Goal: Transaction & Acquisition: Download file/media

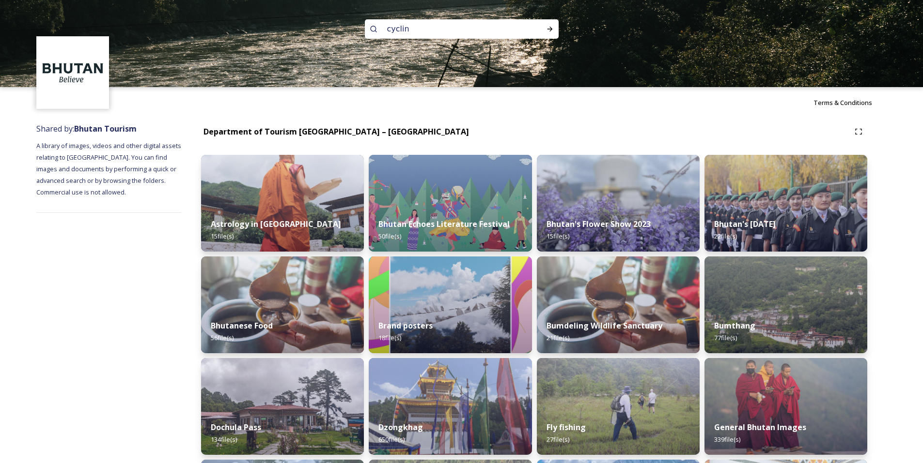
type input "cycling"
click at [551, 27] on icon at bounding box center [550, 29] width 8 height 8
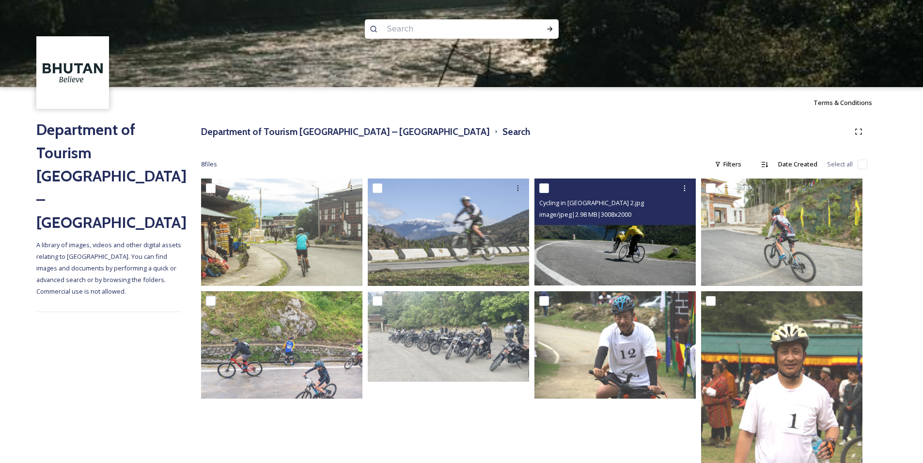
click at [632, 255] on img at bounding box center [614, 232] width 161 height 107
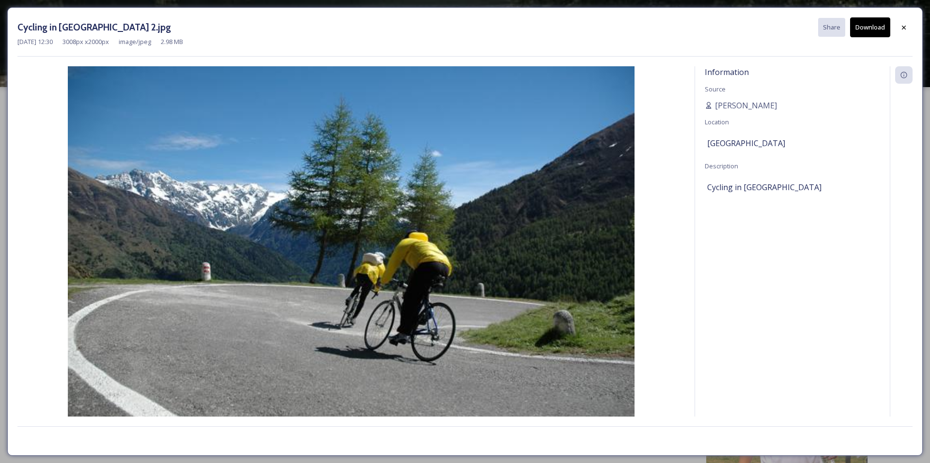
click at [874, 26] on button "Download" at bounding box center [870, 27] width 40 height 20
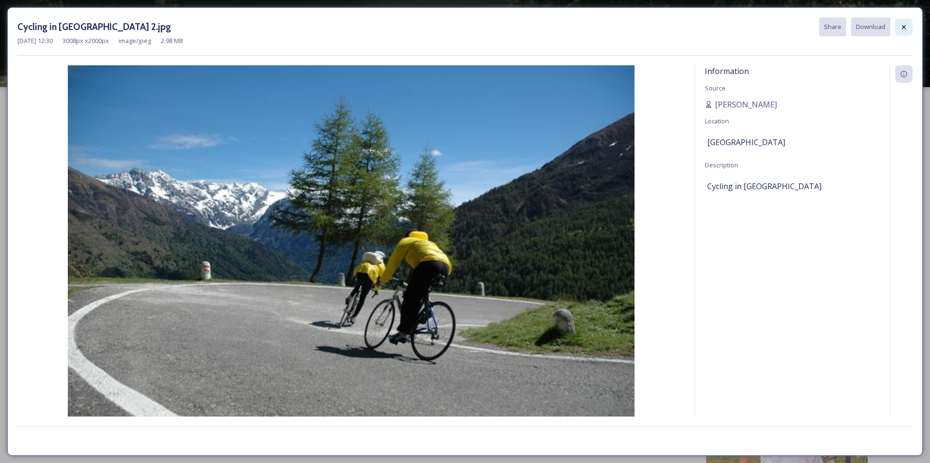
click at [907, 30] on icon at bounding box center [904, 27] width 8 height 8
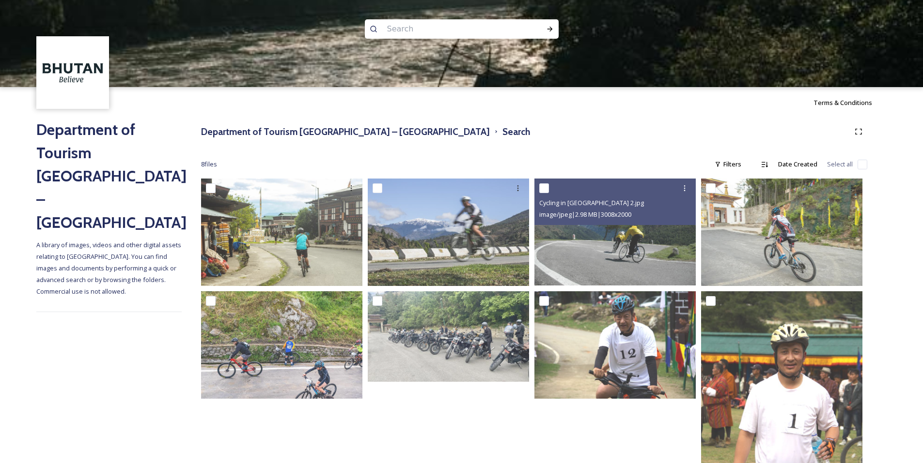
click at [240, 132] on div at bounding box center [461, 130] width 923 height 87
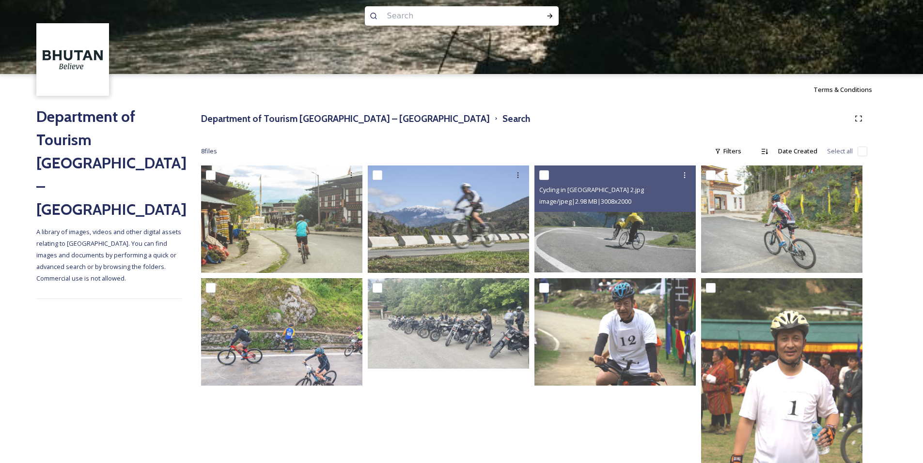
scroll to position [13, 0]
click at [114, 134] on div at bounding box center [461, 118] width 923 height 87
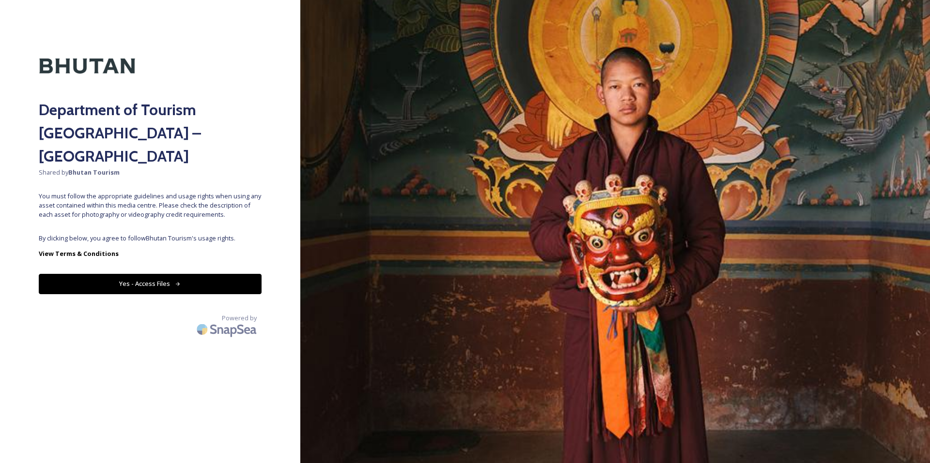
click at [193, 201] on div "Department of Tourism [GEOGRAPHIC_DATA] – Brand Centre Shared by Bhutan Tourism…" at bounding box center [150, 232] width 300 height 386
click at [158, 274] on button "Yes - Access Files" at bounding box center [150, 284] width 223 height 20
